Goal: Information Seeking & Learning: Learn about a topic

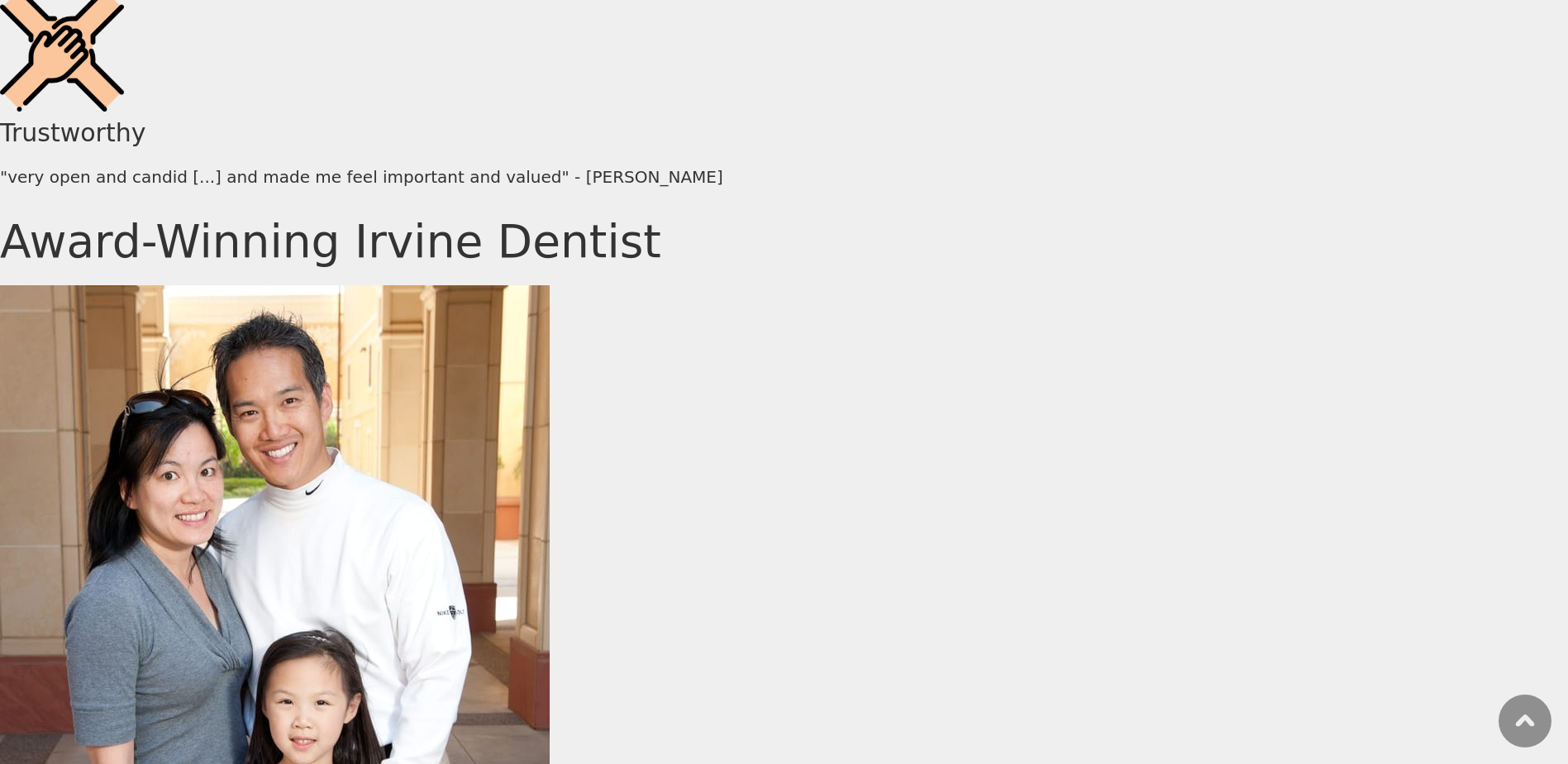
scroll to position [7204, 0]
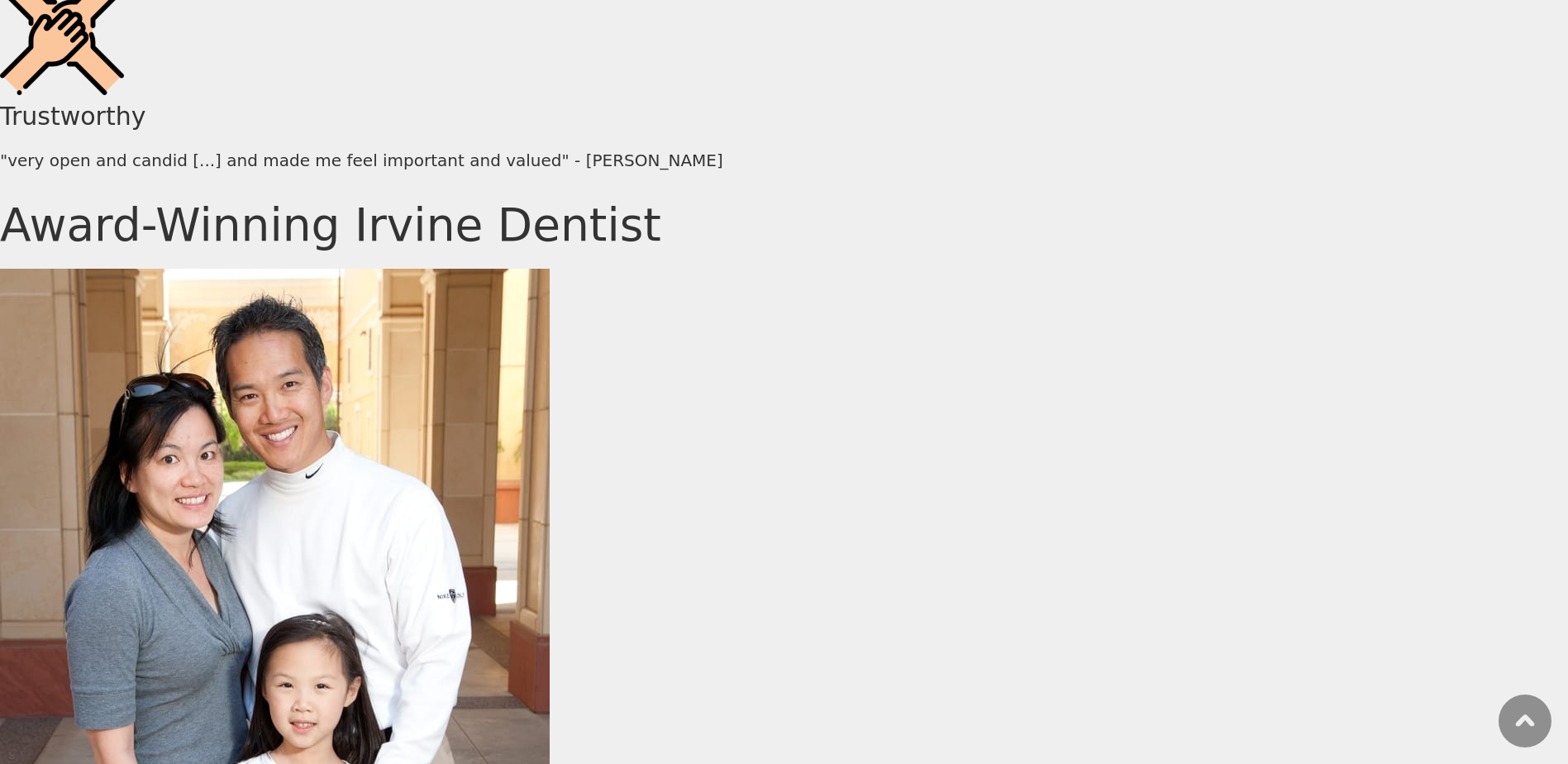
scroll to position [7204, 0]
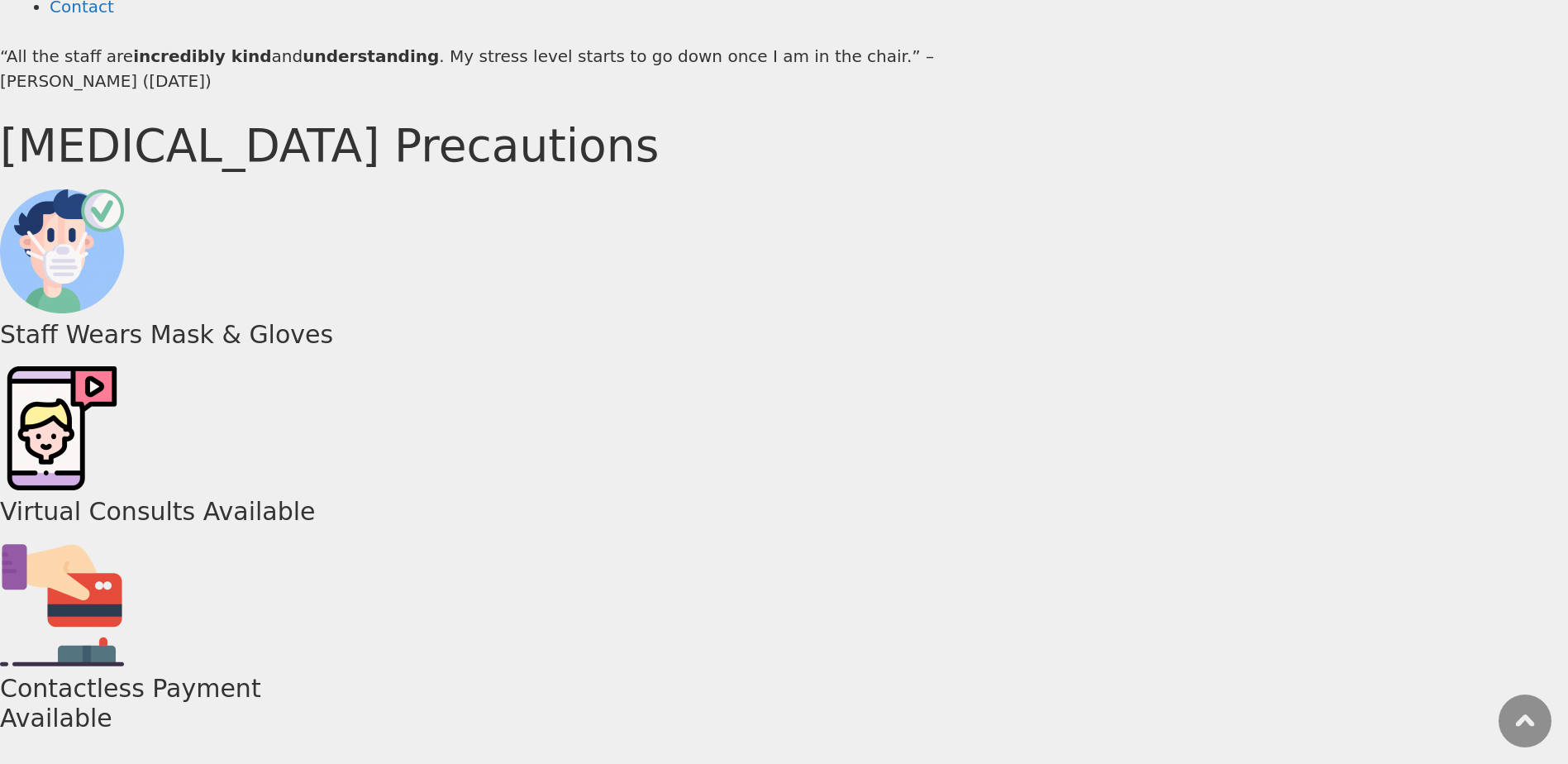
scroll to position [3833, 0]
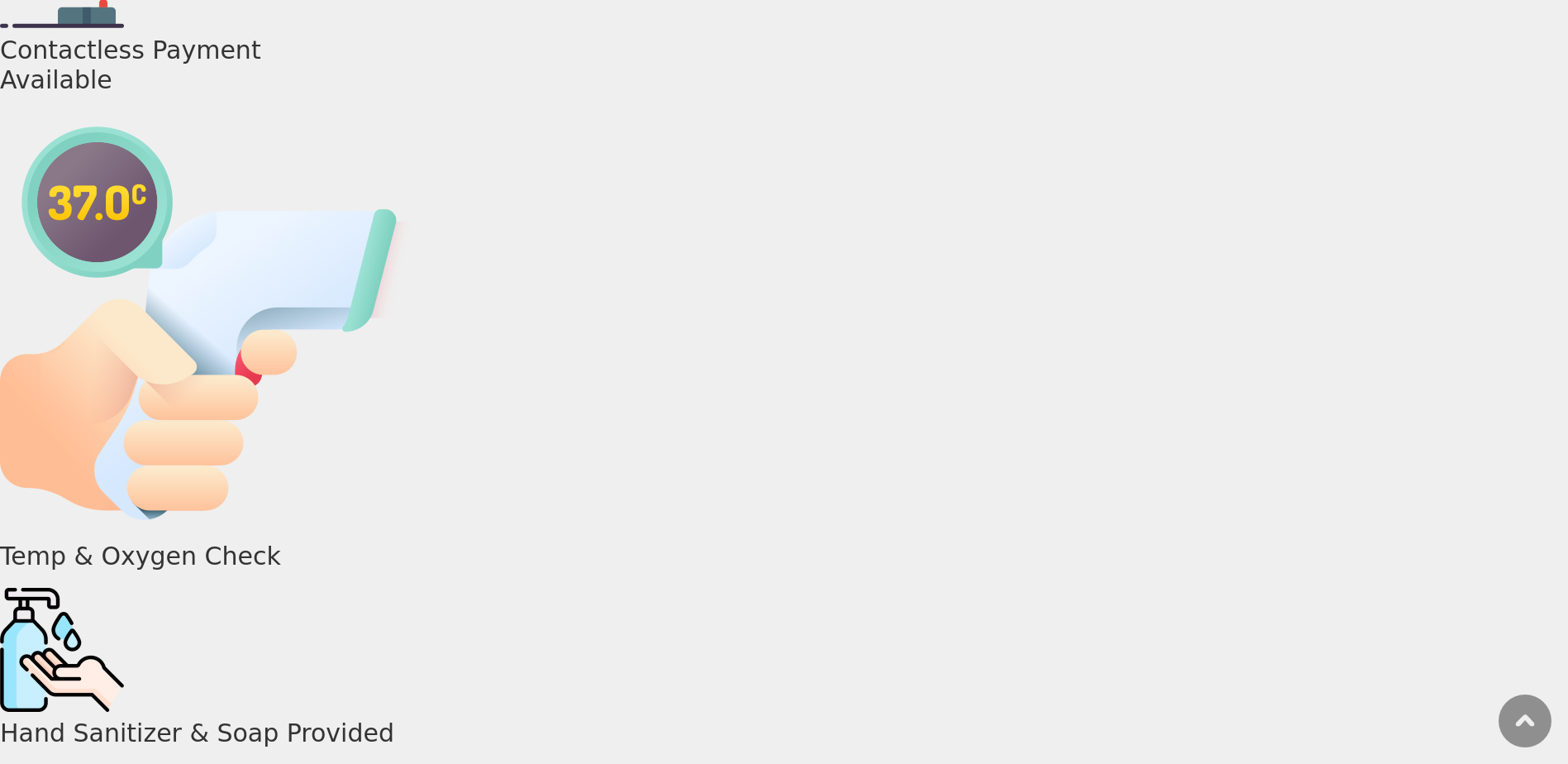
scroll to position [4312, 0]
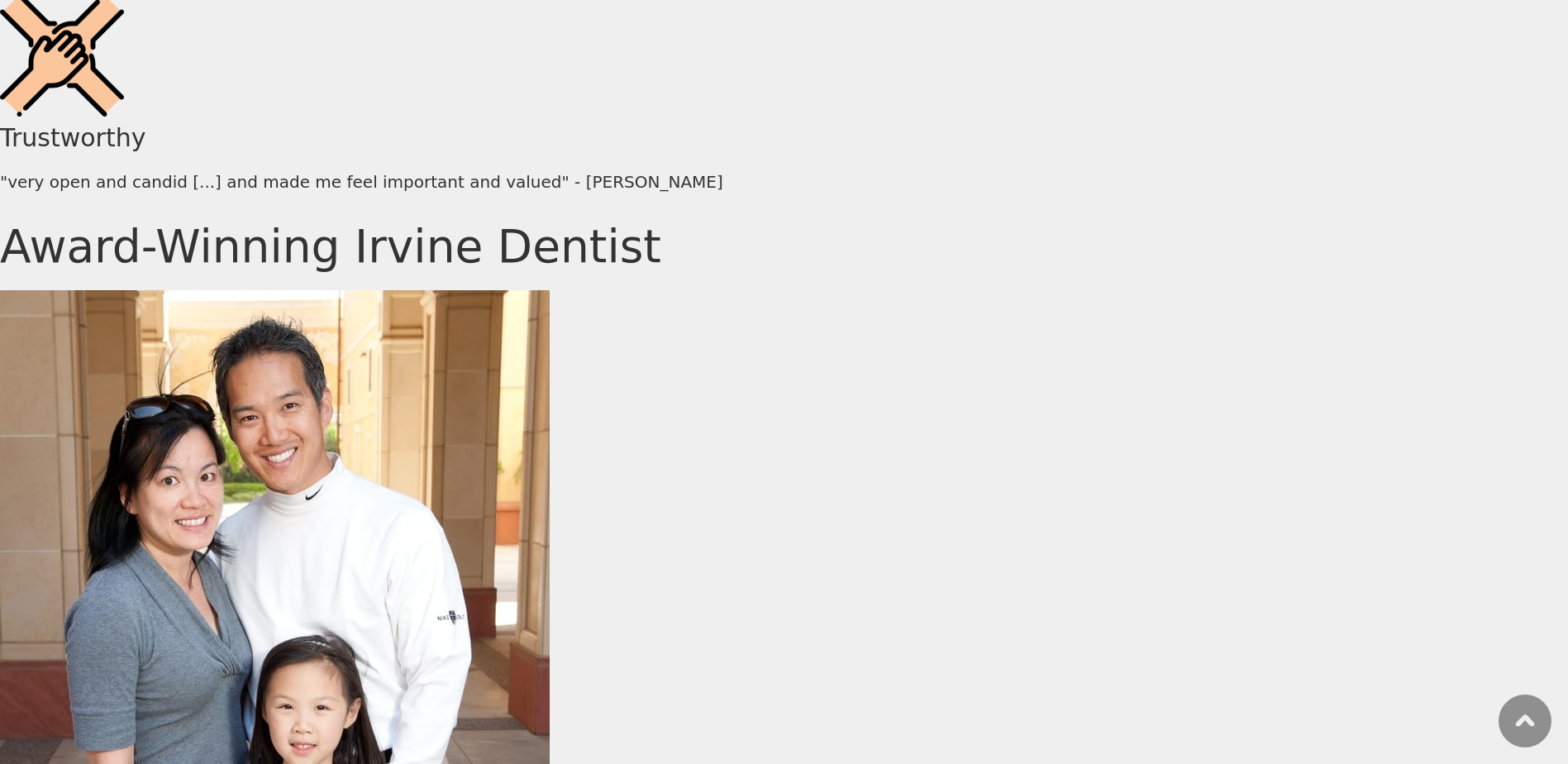
scroll to position [7204, 0]
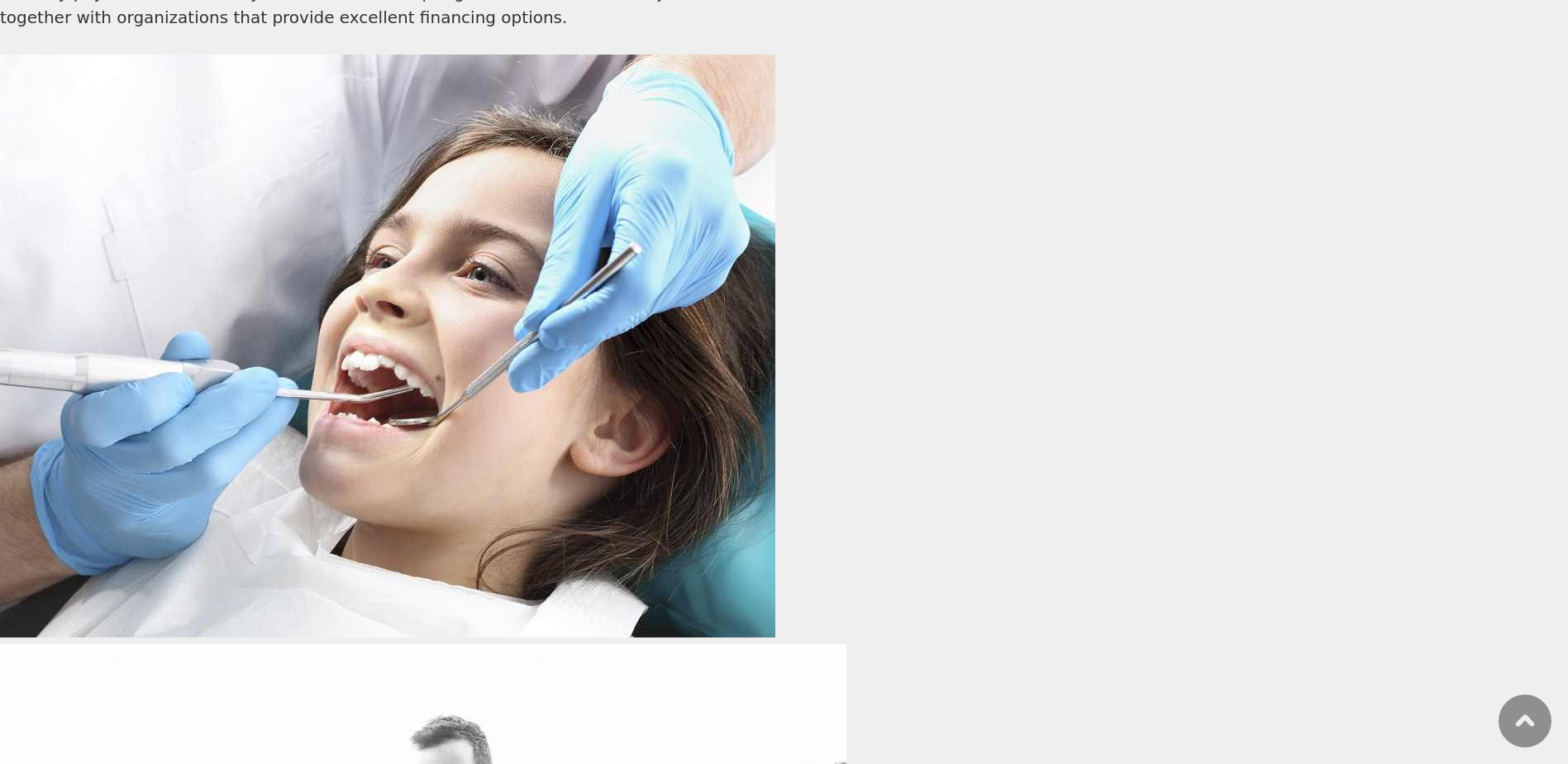
scroll to position [12553, 0]
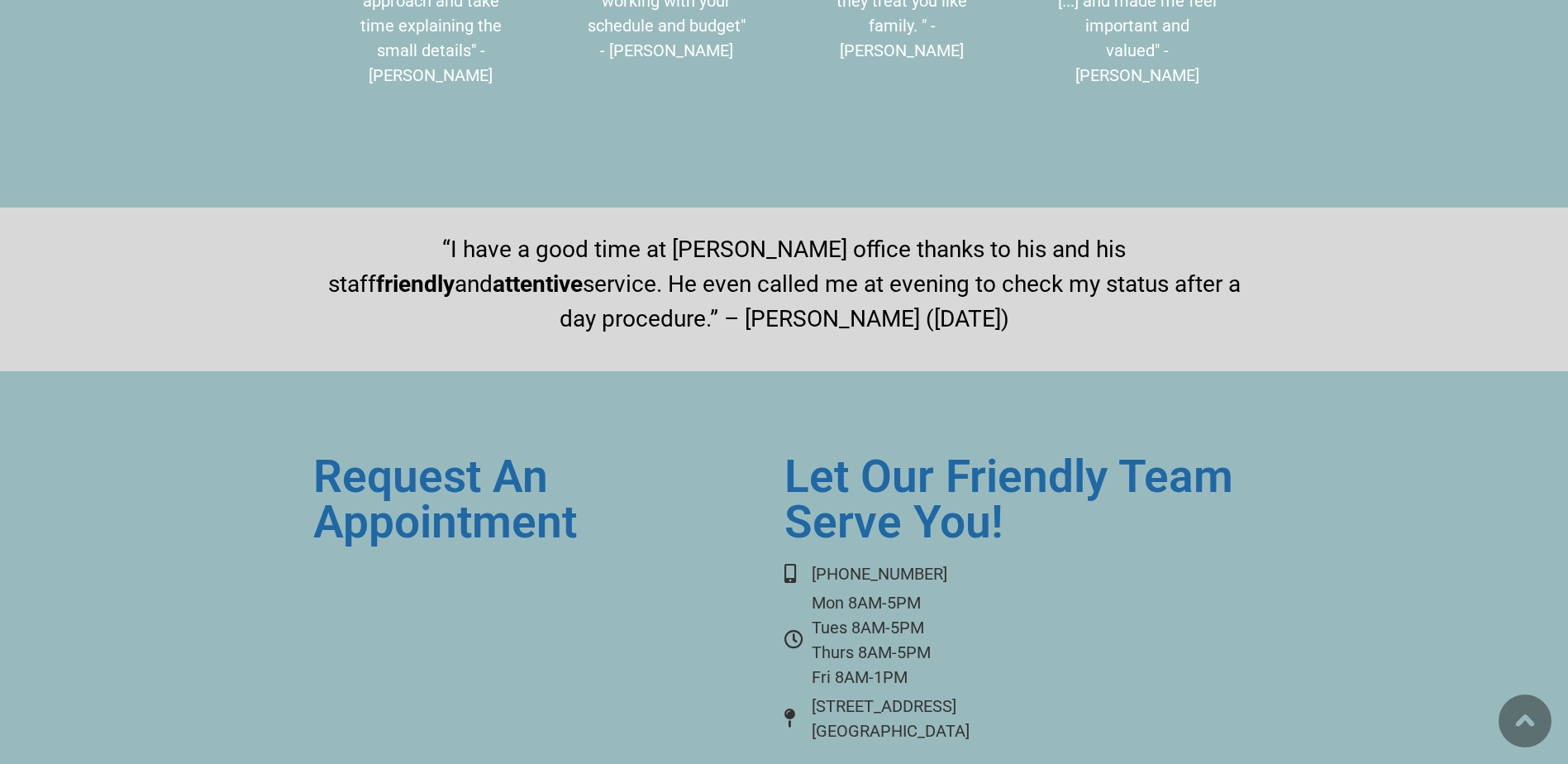
scroll to position [12106, 0]
